Goal: Task Accomplishment & Management: Use online tool/utility

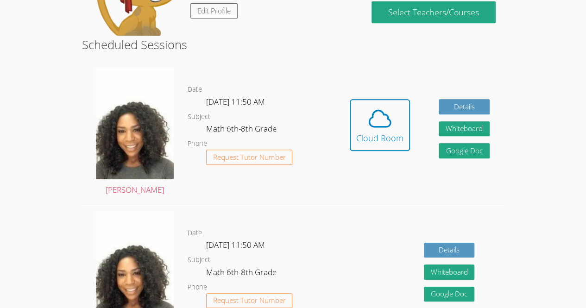
scroll to position [214, 0]
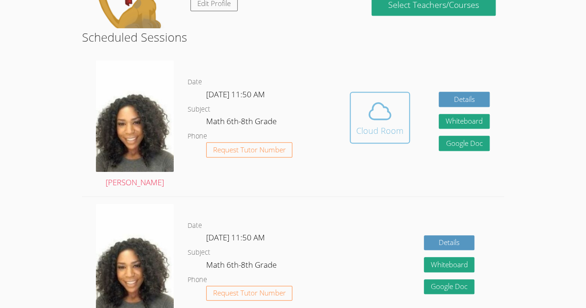
click at [384, 129] on div "Cloud Room" at bounding box center [379, 130] width 47 height 13
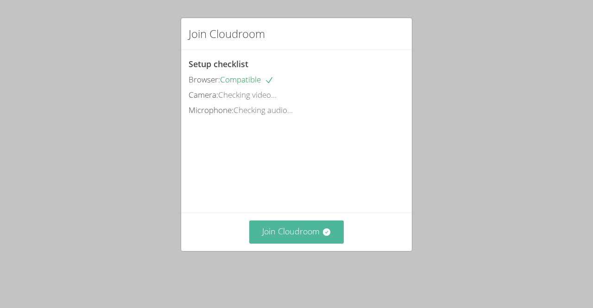
click at [294, 243] on button "Join Cloudroom" at bounding box center [296, 231] width 95 height 23
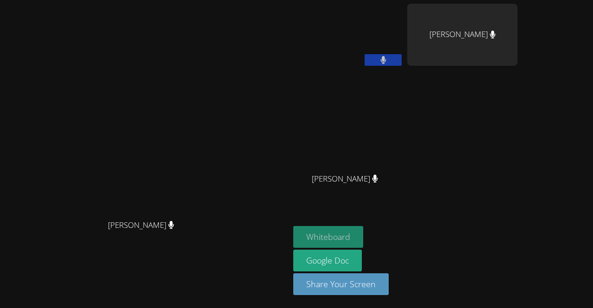
click at [363, 244] on button "Whiteboard" at bounding box center [328, 237] width 70 height 22
